Goal: Task Accomplishment & Management: Manage account settings

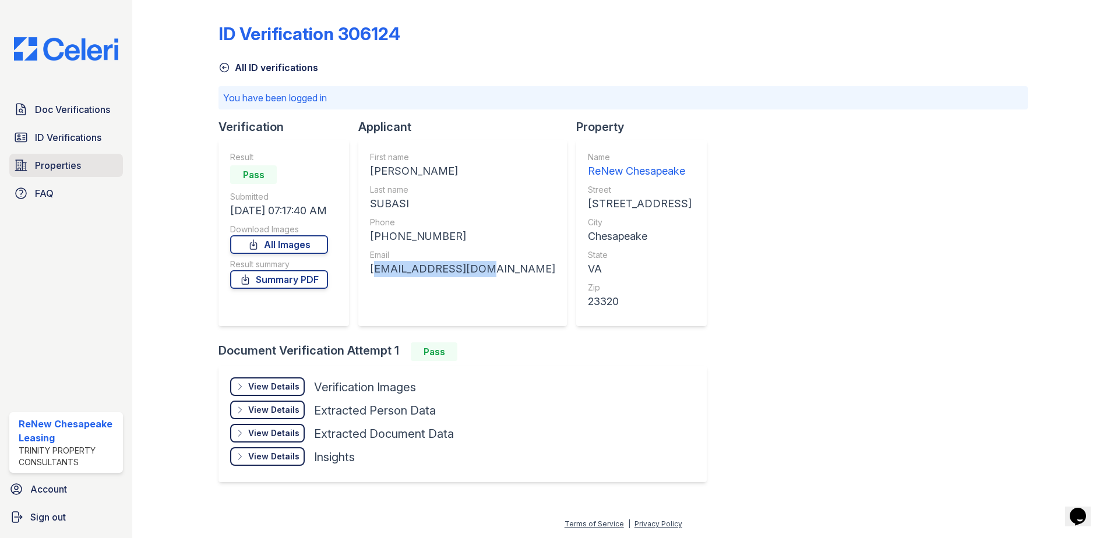
click at [57, 166] on span "Properties" at bounding box center [58, 166] width 46 height 14
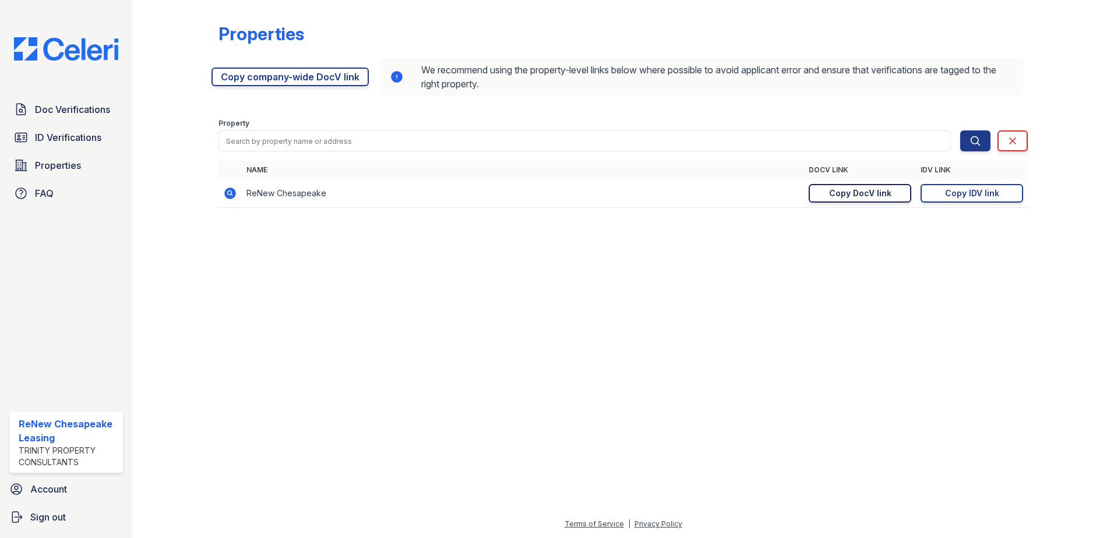
click at [847, 194] on div "Copy DocV link" at bounding box center [860, 194] width 62 height 12
click at [54, 110] on span "Doc Verifications" at bounding box center [72, 110] width 75 height 14
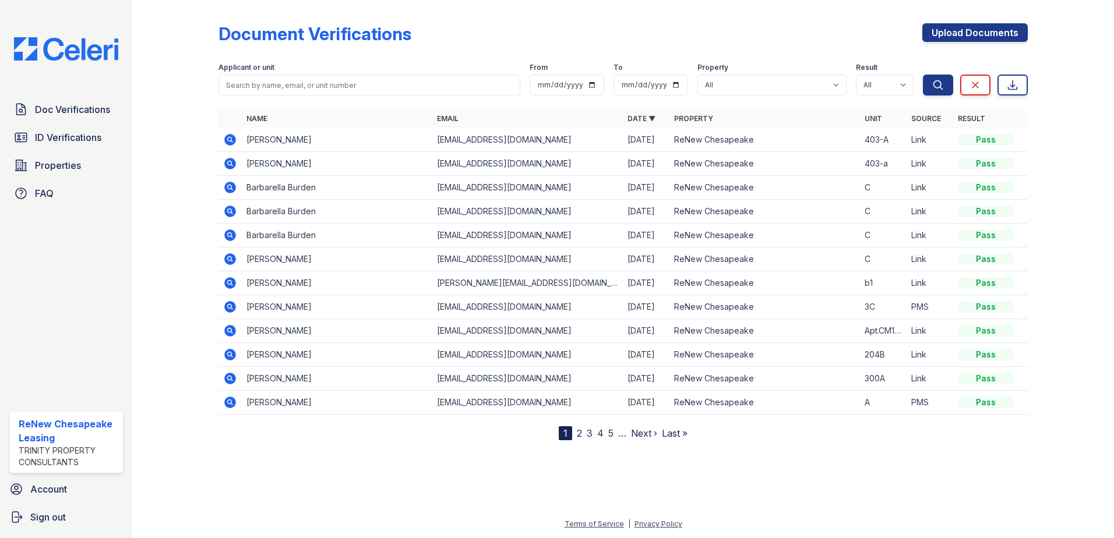
click at [230, 133] on icon at bounding box center [230, 140] width 14 height 14
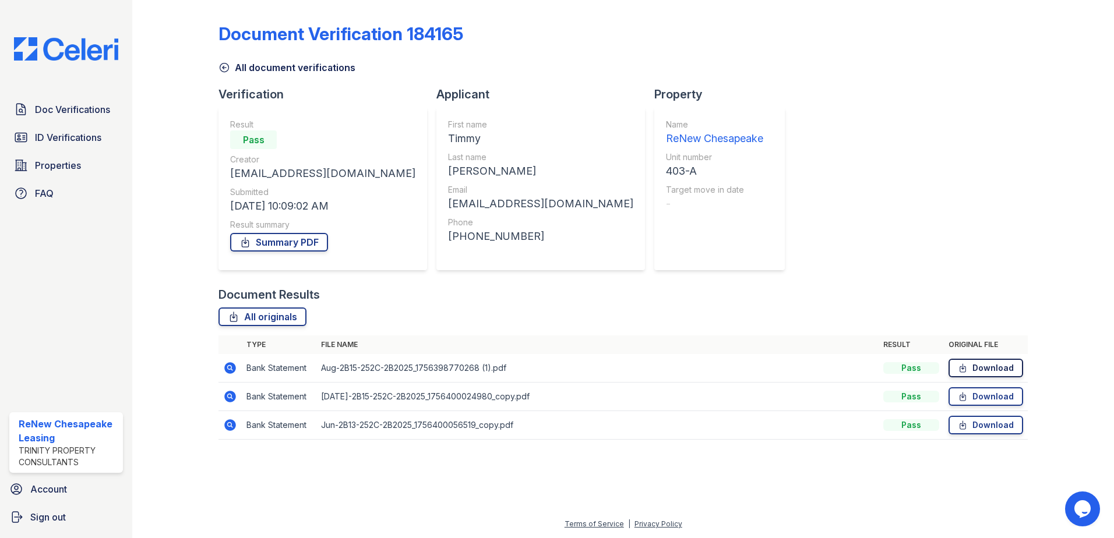
click at [1009, 365] on link "Download" at bounding box center [986, 368] width 75 height 19
